Goal: Task Accomplishment & Management: Use online tool/utility

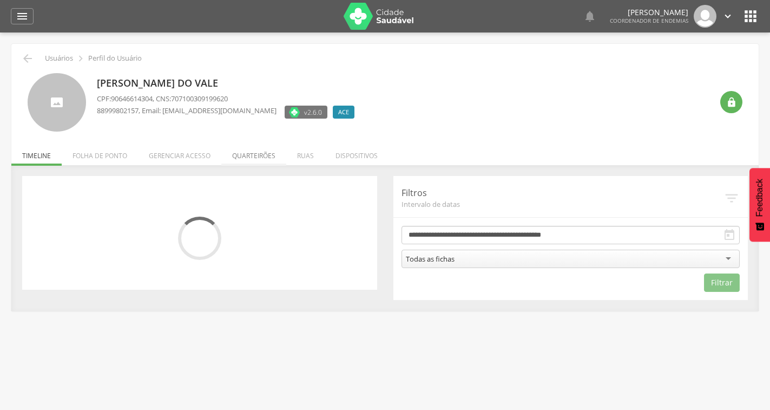
click at [258, 154] on li "Quarteirões" at bounding box center [253, 152] width 65 height 25
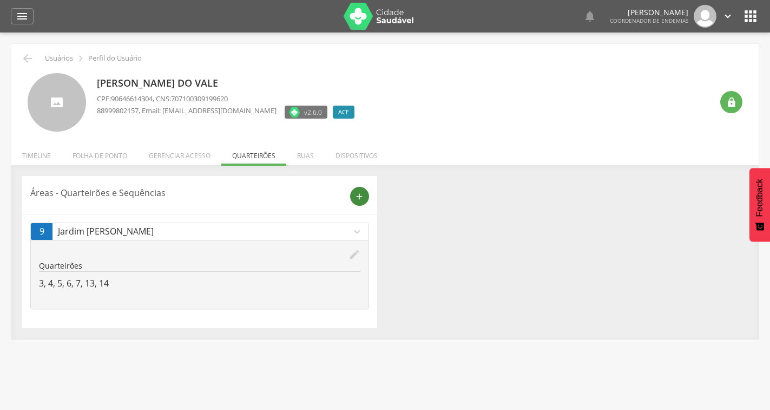
click at [353, 199] on div "add" at bounding box center [359, 196] width 19 height 19
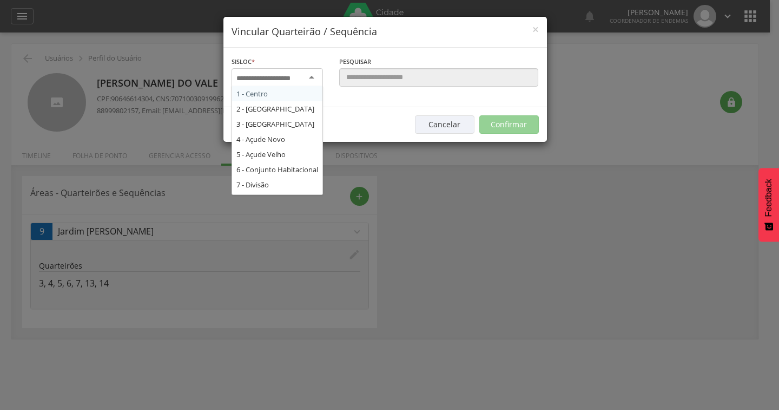
click at [301, 74] on input "select-one" at bounding box center [270, 79] width 68 height 10
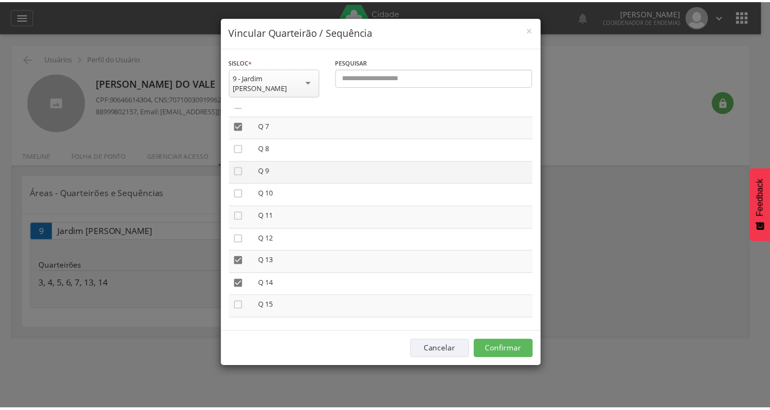
scroll to position [162, 0]
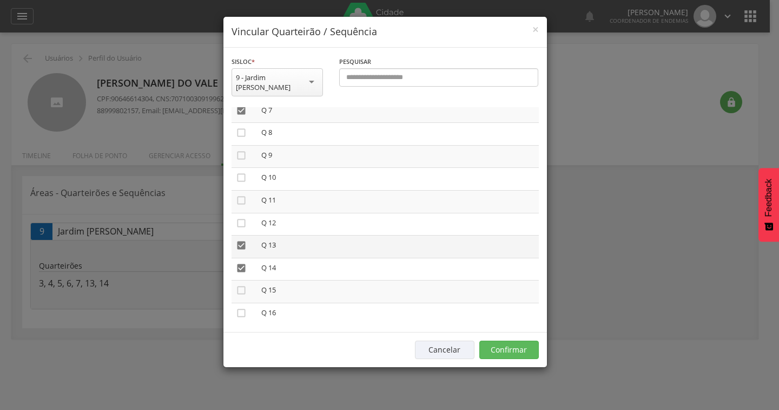
click at [241, 240] on icon "" at bounding box center [241, 245] width 11 height 11
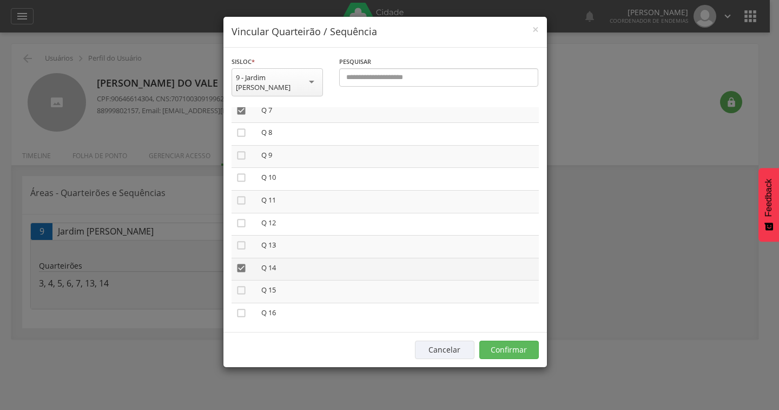
click at [245, 262] on icon "" at bounding box center [241, 267] width 11 height 11
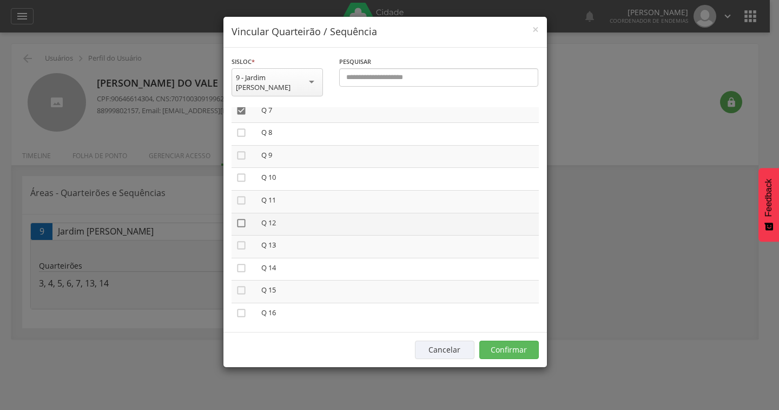
click at [239, 218] on icon "" at bounding box center [241, 223] width 11 height 11
click at [239, 240] on icon "" at bounding box center [241, 245] width 11 height 11
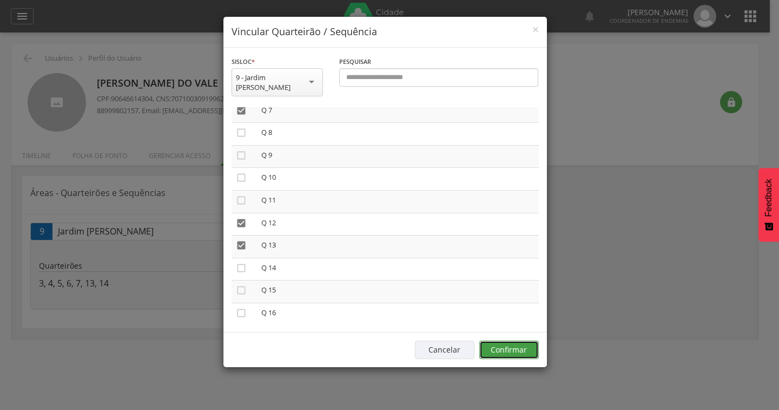
click at [510, 340] on button "Confirmar" at bounding box center [509, 349] width 60 height 18
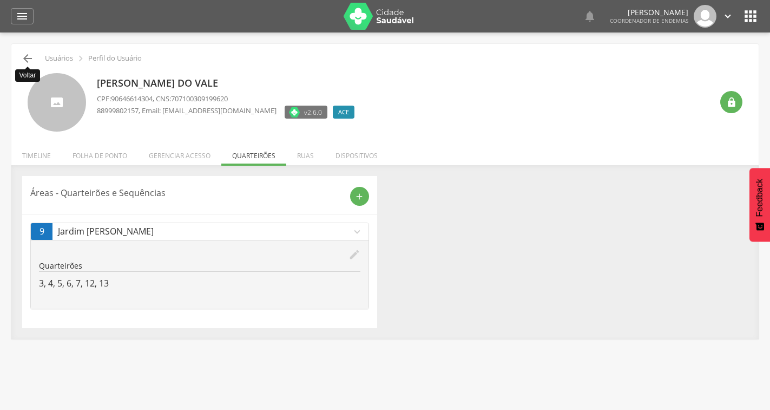
click at [25, 58] on icon "" at bounding box center [27, 58] width 13 height 13
